Goal: Find specific page/section: Find specific page/section

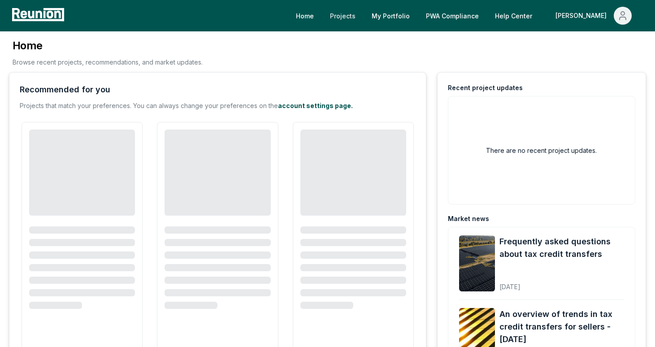
click at [363, 16] on link "Projects" at bounding box center [343, 16] width 40 height 18
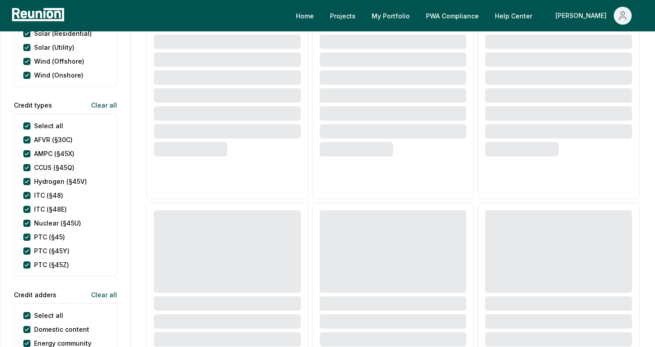
scroll to position [497, 0]
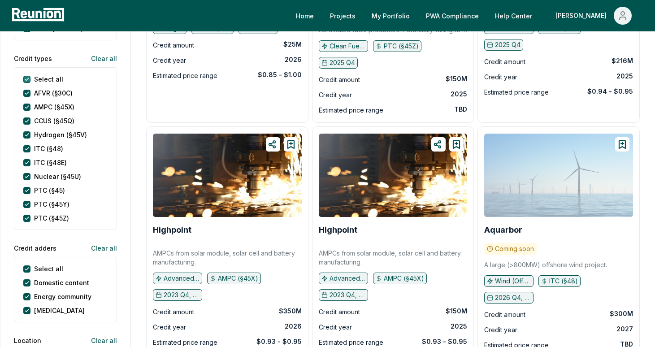
click at [26, 80] on types "Select all" at bounding box center [26, 79] width 7 height 7
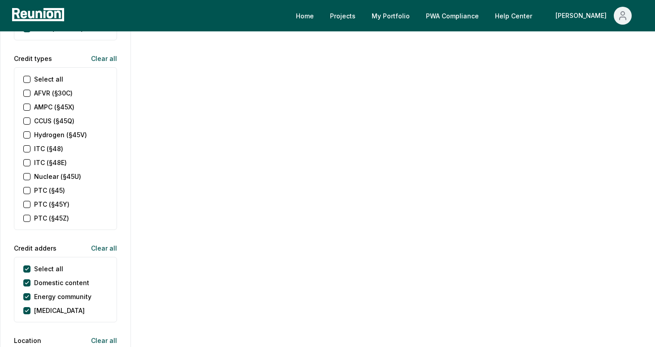
click at [26, 190] on \(§45\) "PTC (§45)" at bounding box center [26, 190] width 7 height 7
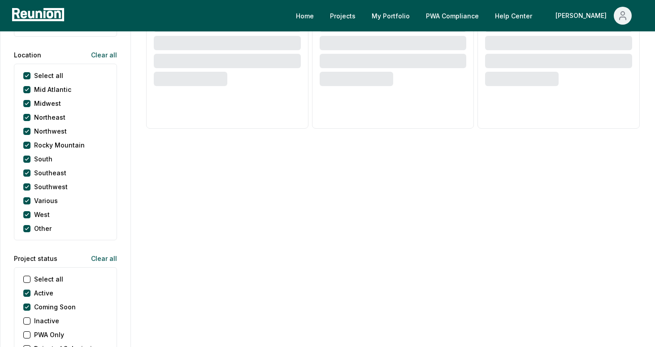
scroll to position [853, 0]
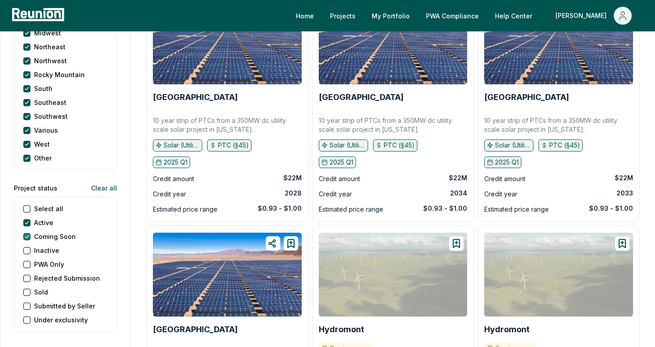
click at [28, 238] on Soon "Coming Soon" at bounding box center [26, 236] width 7 height 7
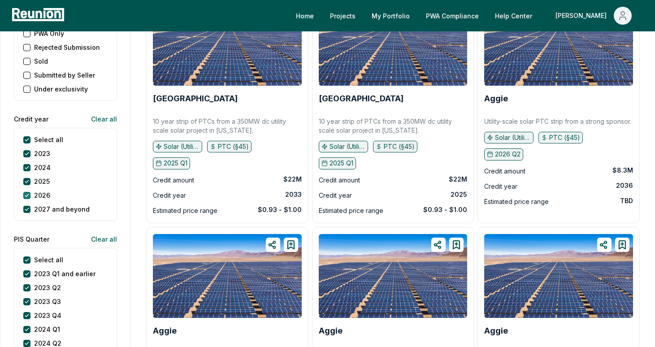
scroll to position [1086, 0]
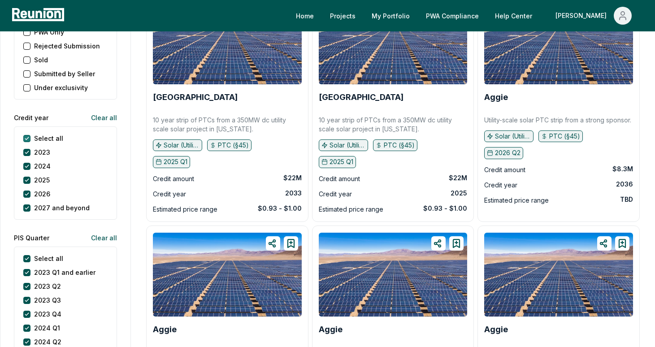
click at [26, 136] on year "Select all" at bounding box center [26, 138] width 7 height 7
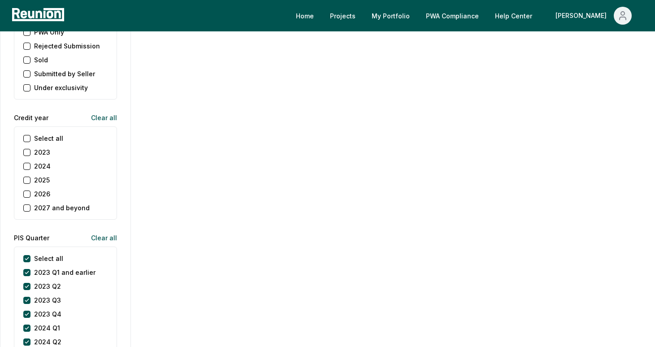
click at [26, 182] on button "2025" at bounding box center [26, 180] width 7 height 7
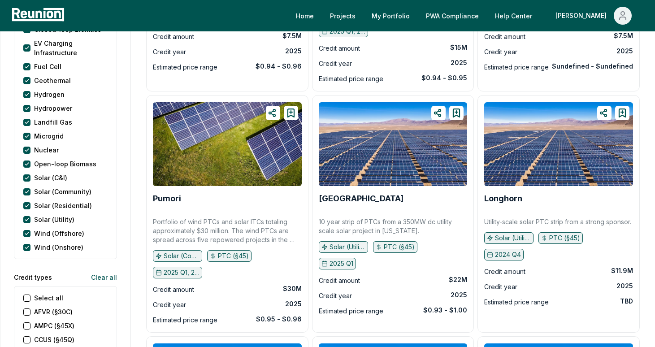
scroll to position [284, 0]
